Goal: Task Accomplishment & Management: Complete application form

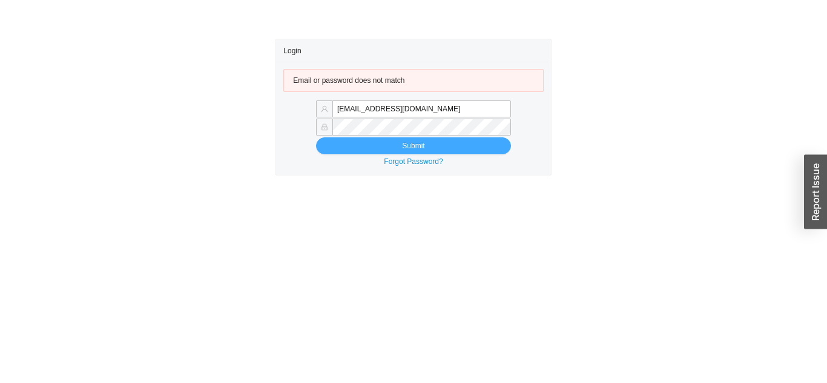
click at [462, 150] on button "Submit" at bounding box center [413, 145] width 195 height 17
click at [469, 143] on button "Submit" at bounding box center [413, 145] width 195 height 17
click at [346, 147] on button "Submit" at bounding box center [413, 145] width 195 height 17
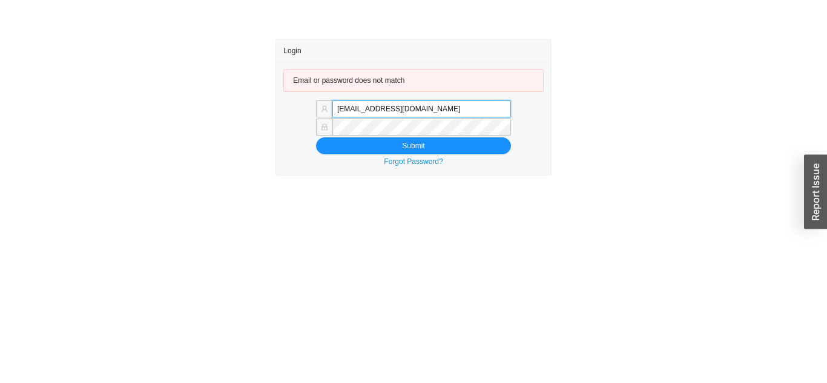
click at [430, 108] on input "[EMAIL_ADDRESS][DOMAIN_NAME]" at bounding box center [421, 108] width 179 height 17
click at [347, 288] on main "Login Email or password does not match [EMAIL_ADDRESS][DOMAIN_NAME] Submit Forg…" at bounding box center [413, 211] width 827 height 344
click at [372, 106] on input "[EMAIL_ADDRESS][DOMAIN_NAME]" at bounding box center [421, 108] width 179 height 17
type input "[EMAIL_ADDRESS][DOMAIN_NAME]"
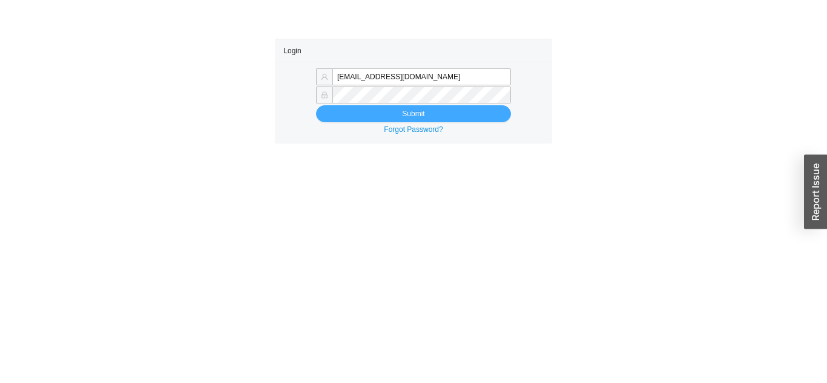
click at [358, 112] on button "Submit" at bounding box center [413, 113] width 195 height 17
